Goal: Navigation & Orientation: Find specific page/section

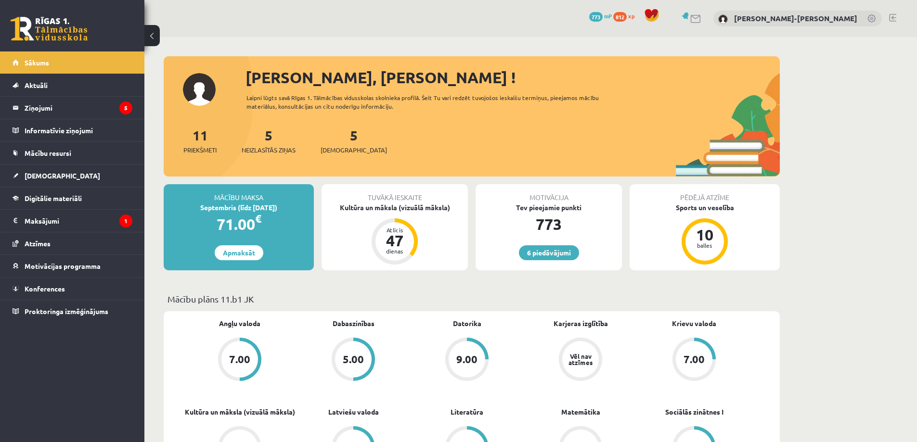
click at [891, 15] on link at bounding box center [892, 18] width 7 height 8
click at [35, 222] on legend "Maksājumi 0" at bounding box center [79, 221] width 108 height 22
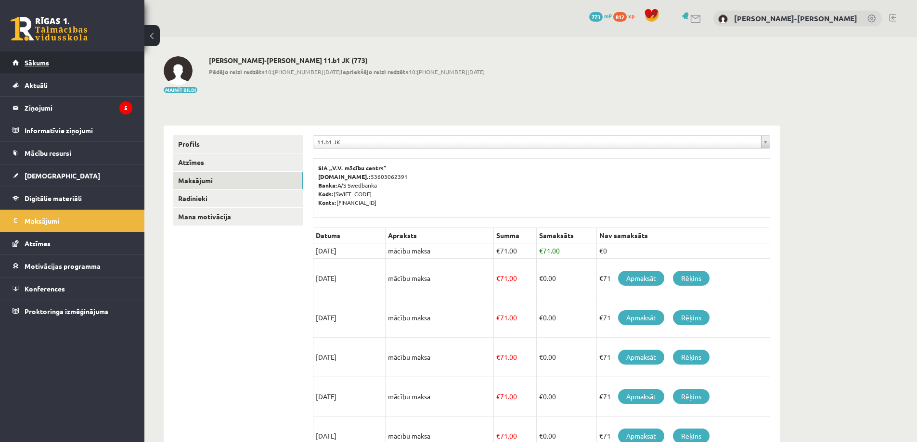
click at [39, 62] on span "Sākums" at bounding box center [37, 62] width 25 height 9
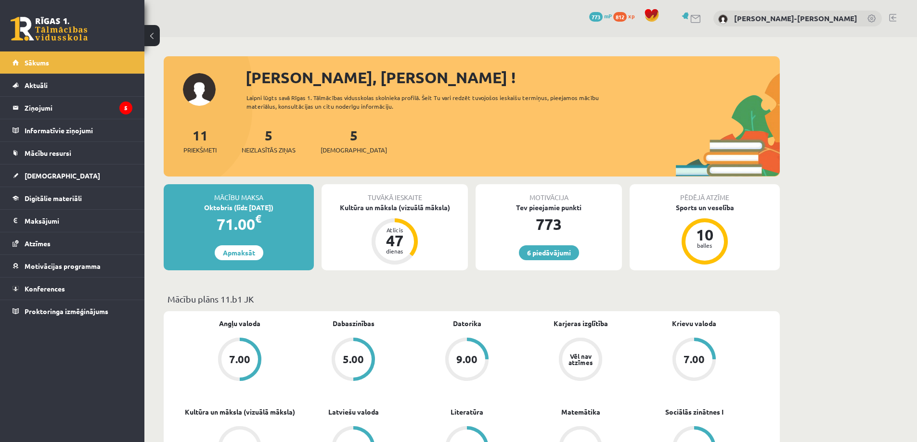
click at [890, 17] on link at bounding box center [892, 18] width 7 height 8
click at [892, 16] on link at bounding box center [892, 18] width 7 height 8
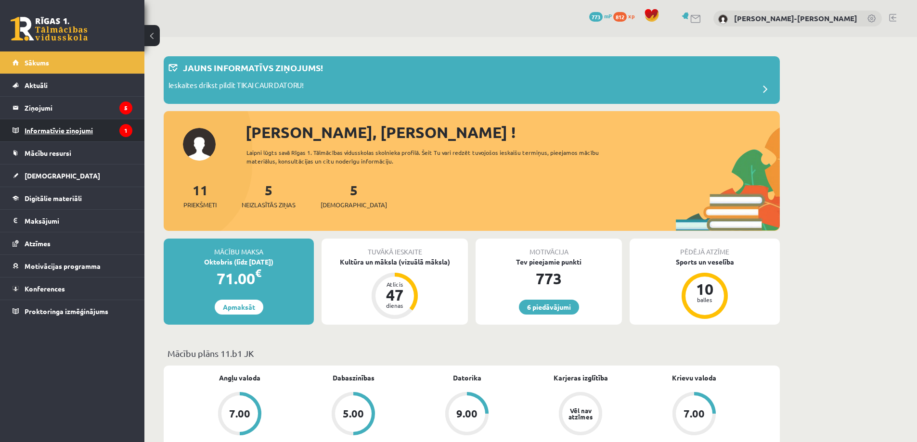
click at [68, 136] on legend "Informatīvie ziņojumi 1" at bounding box center [79, 130] width 108 height 22
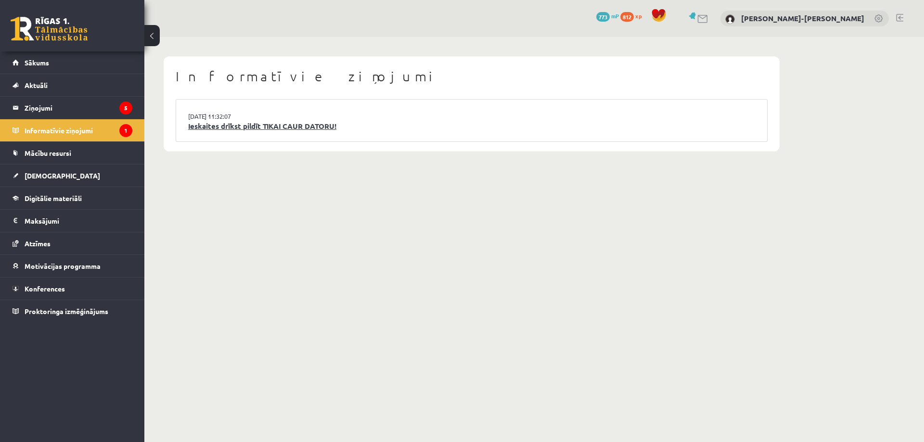
click at [260, 130] on link "Ieskaites drīkst pildīt TIKAI CAUR DATORU!" at bounding box center [471, 126] width 567 height 11
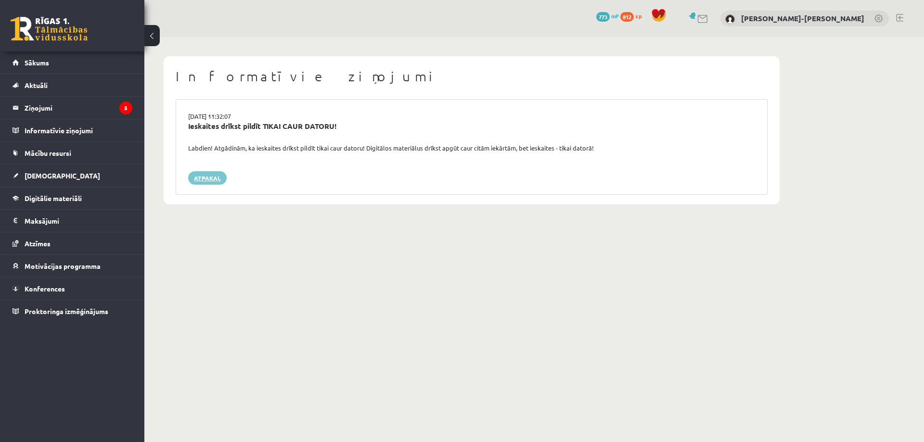
click at [208, 180] on link "Atpakaļ" at bounding box center [207, 177] width 39 height 13
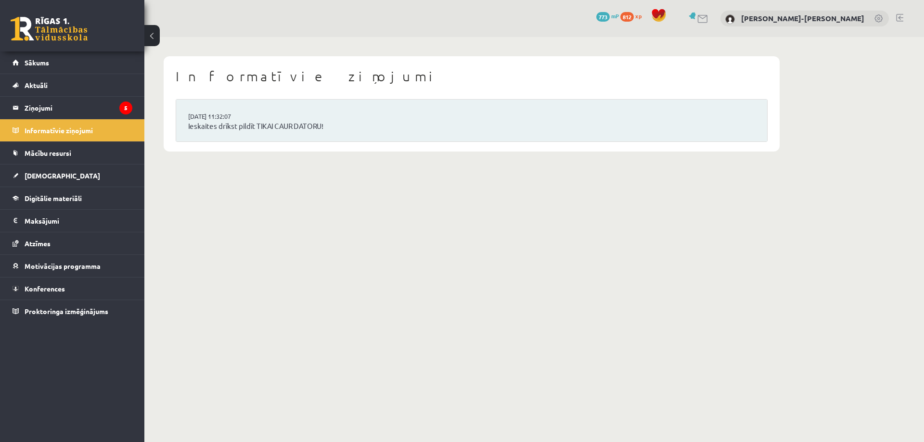
drag, startPoint x: 112, startPoint y: 140, endPoint x: 265, endPoint y: 113, distance: 155.9
click at [265, 113] on li "[DATE] 11:32:07 Ieskaites drīkst pildīt TIKAI CAUR DATORU!" at bounding box center [471, 121] width 591 height 42
drag, startPoint x: 265, startPoint y: 113, endPoint x: 242, endPoint y: 118, distance: 24.2
click at [242, 118] on link "[DATE] 11:32:07" at bounding box center [224, 117] width 72 height 10
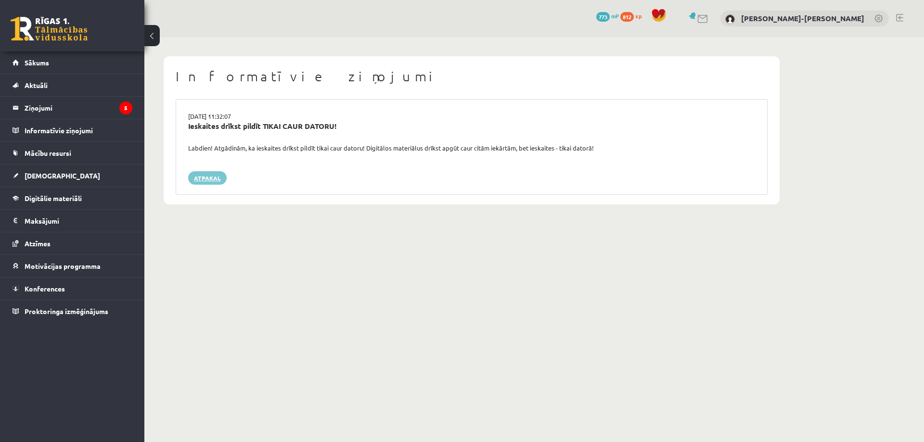
click at [209, 179] on link "Atpakaļ" at bounding box center [207, 177] width 39 height 13
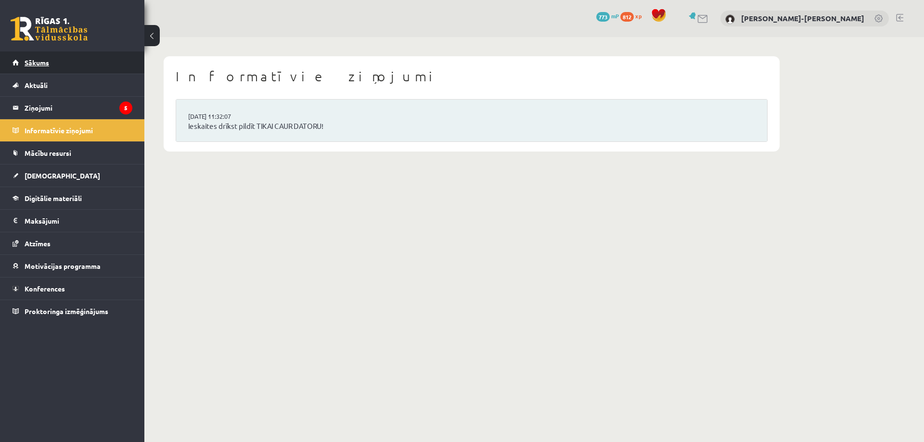
click at [41, 65] on span "Sākums" at bounding box center [37, 62] width 25 height 9
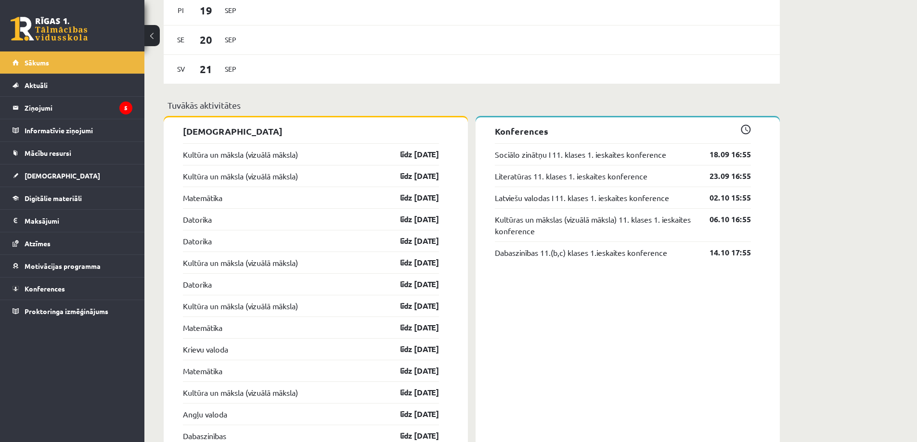
scroll to position [481, 0]
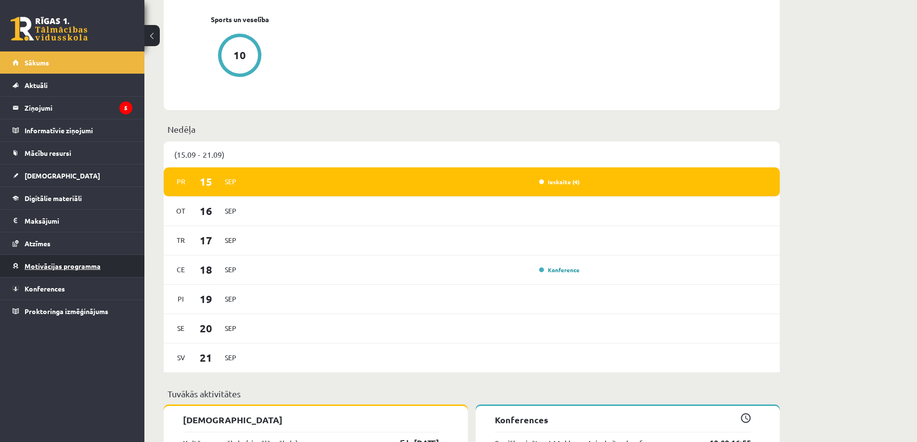
click at [35, 267] on span "Motivācijas programma" at bounding box center [63, 266] width 76 height 9
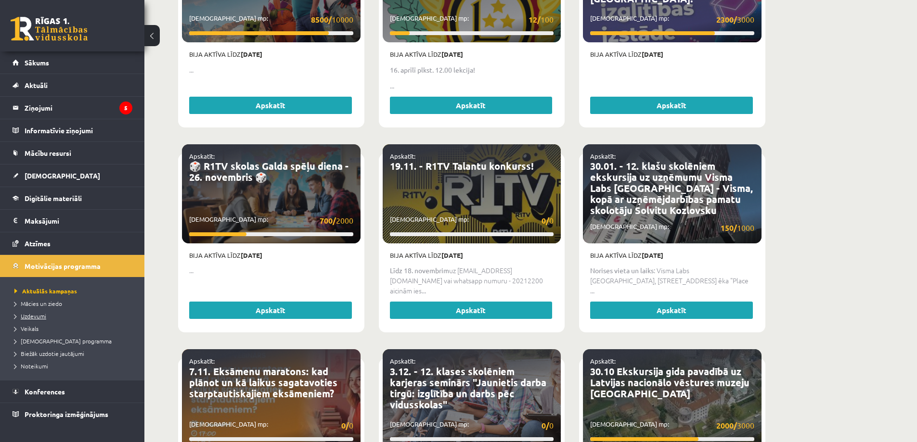
click at [40, 318] on span "Uzdevumi" at bounding box center [30, 316] width 32 height 8
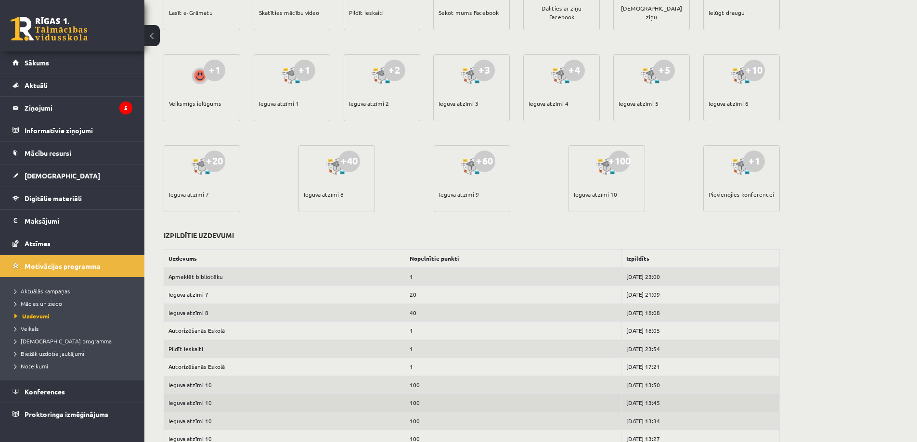
scroll to position [87, 0]
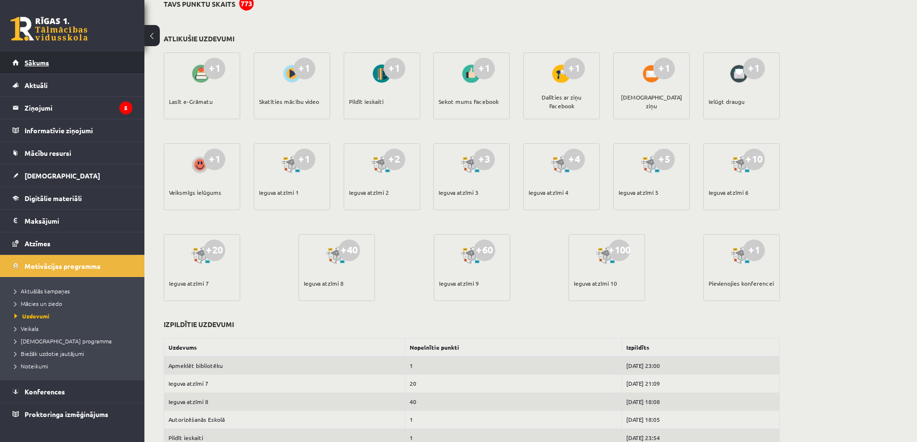
click at [42, 65] on span "Sākums" at bounding box center [37, 62] width 25 height 9
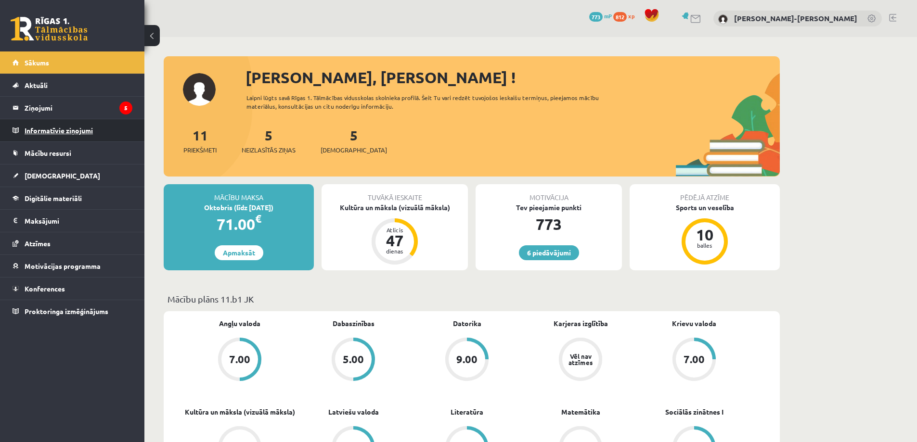
click at [75, 134] on legend "Informatīvie ziņojumi 0" at bounding box center [79, 130] width 108 height 22
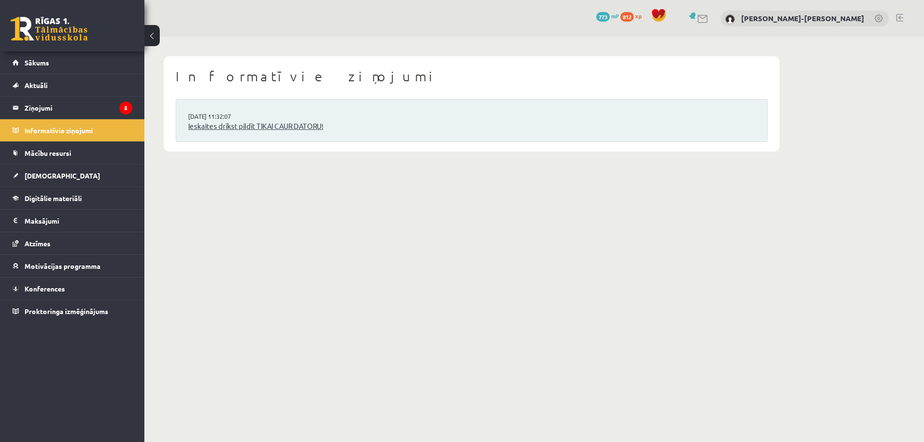
click at [238, 129] on link "Ieskaites drīkst pildīt TIKAI CAUR DATORU!" at bounding box center [471, 126] width 567 height 11
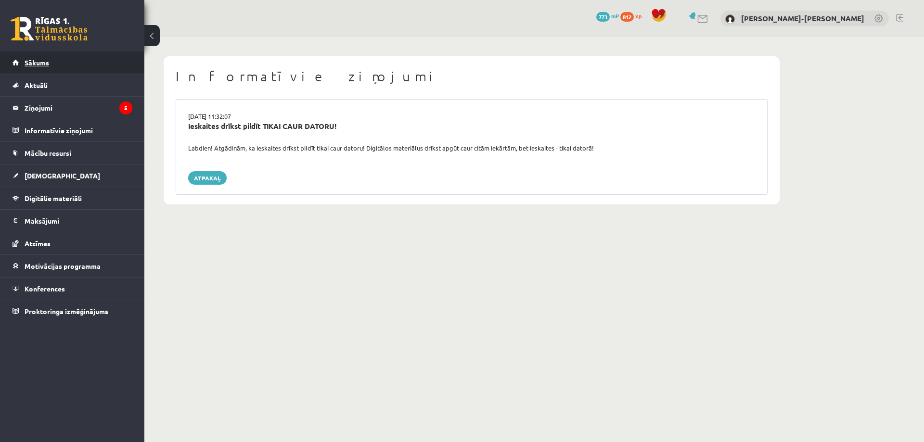
click at [32, 62] on span "Sākums" at bounding box center [37, 62] width 25 height 9
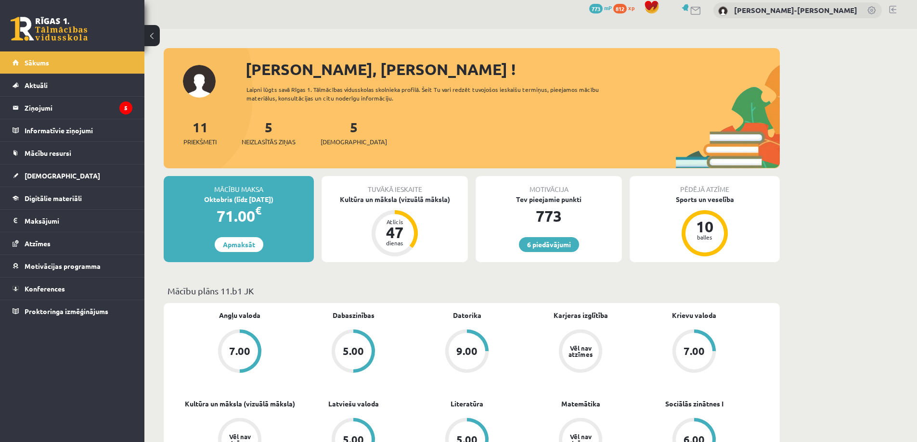
scroll to position [289, 0]
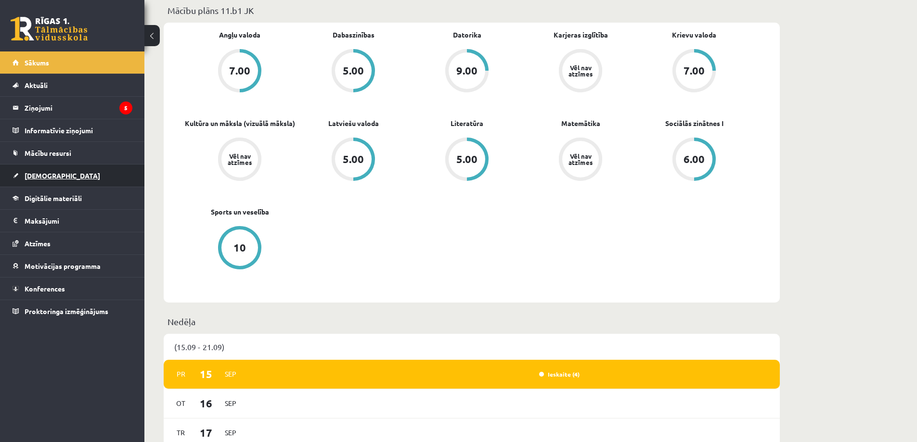
click at [32, 171] on link "[DEMOGRAPHIC_DATA]" at bounding box center [73, 176] width 120 height 22
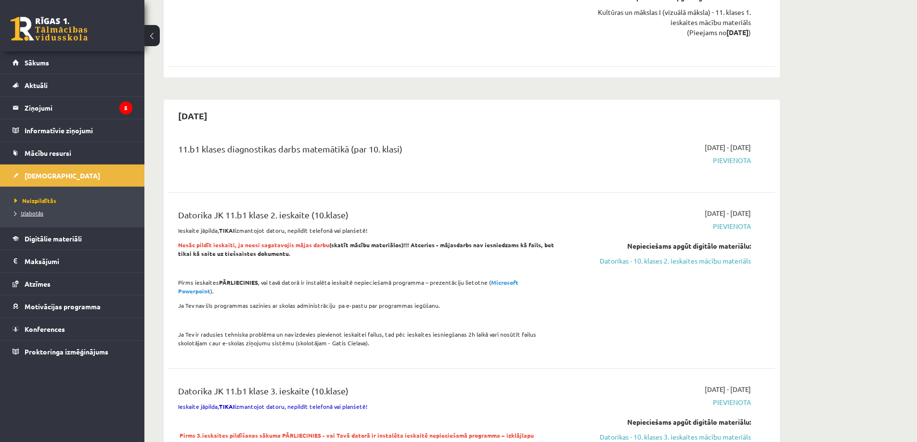
click at [35, 213] on span "Izlabotās" at bounding box center [28, 213] width 29 height 8
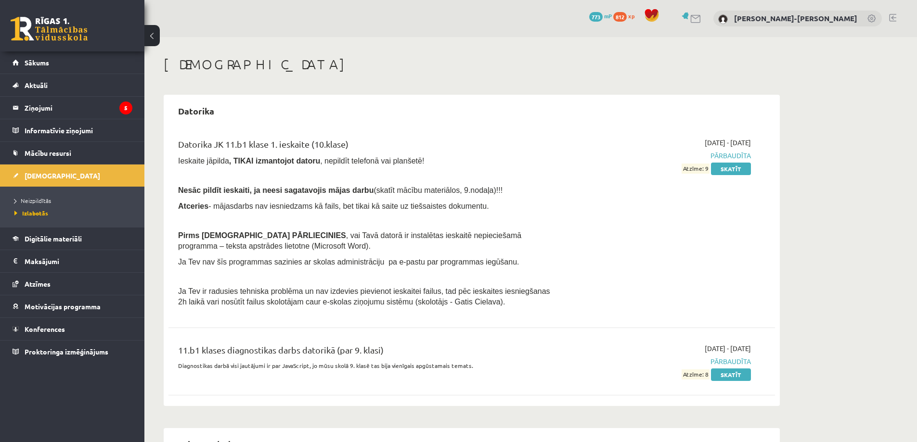
click at [891, 16] on link at bounding box center [892, 18] width 7 height 8
